Goal: Find specific page/section: Find specific page/section

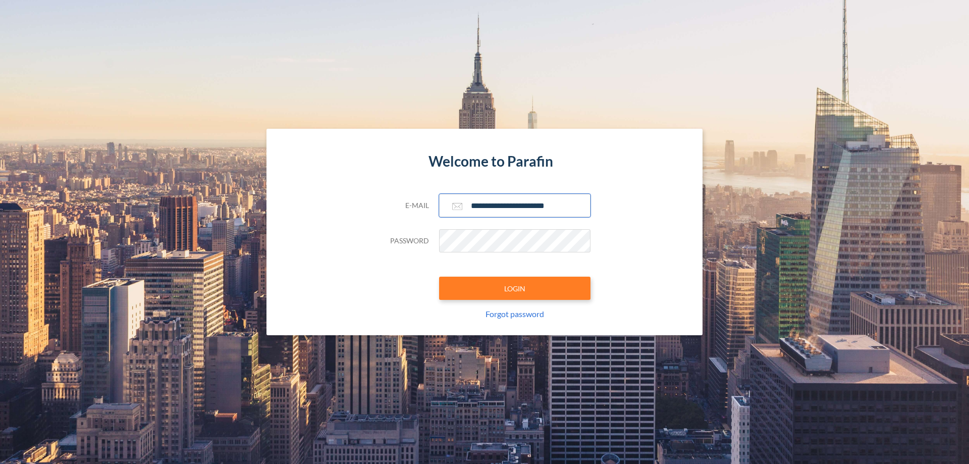
type input "**********"
click at [515, 288] on button "LOGIN" at bounding box center [514, 288] width 151 height 23
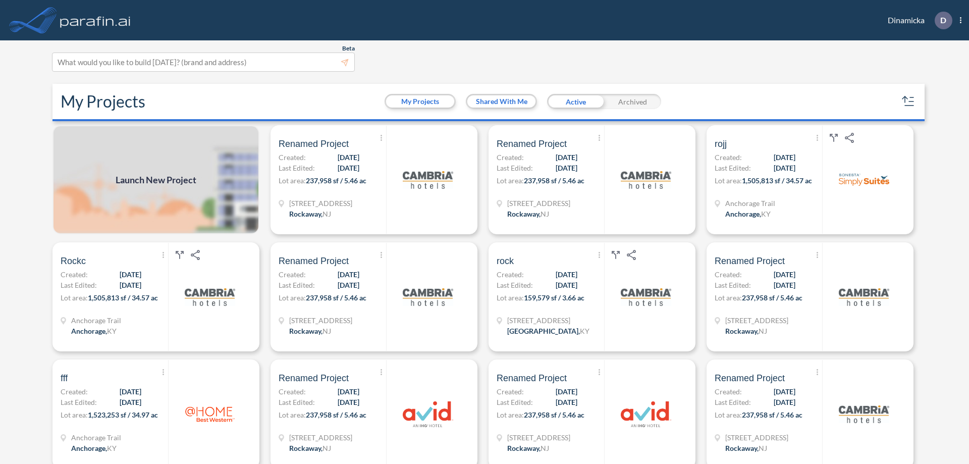
scroll to position [3, 0]
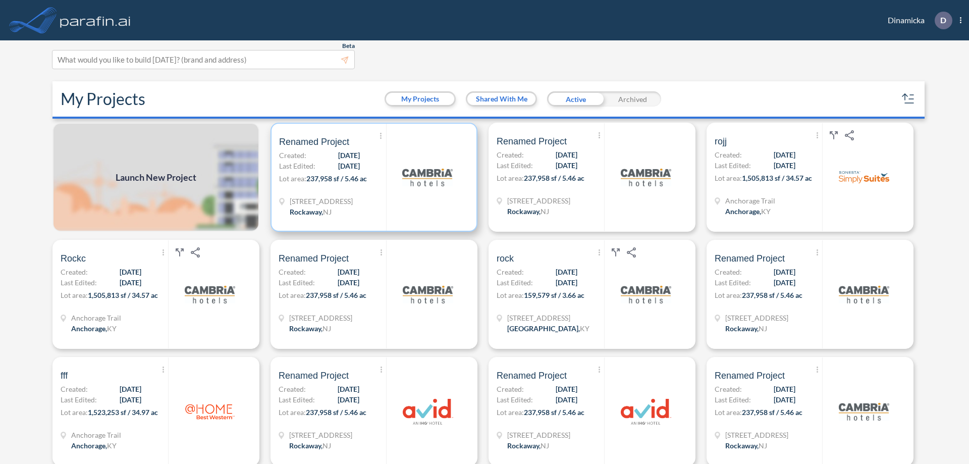
click at [372, 177] on p "Lot area: 237,958 sf / 5.46 ac" at bounding box center [332, 180] width 107 height 15
